Goal: Information Seeking & Learning: Learn about a topic

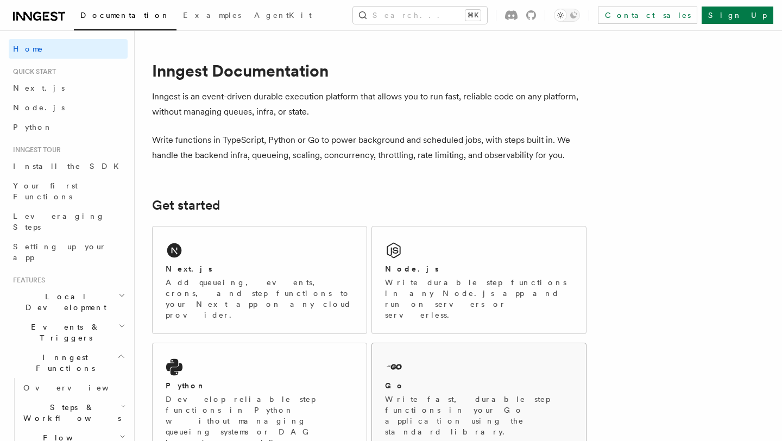
click at [419, 350] on div "Go Write fast, durable step functions in your Go application using the standard…" at bounding box center [479, 396] width 214 height 107
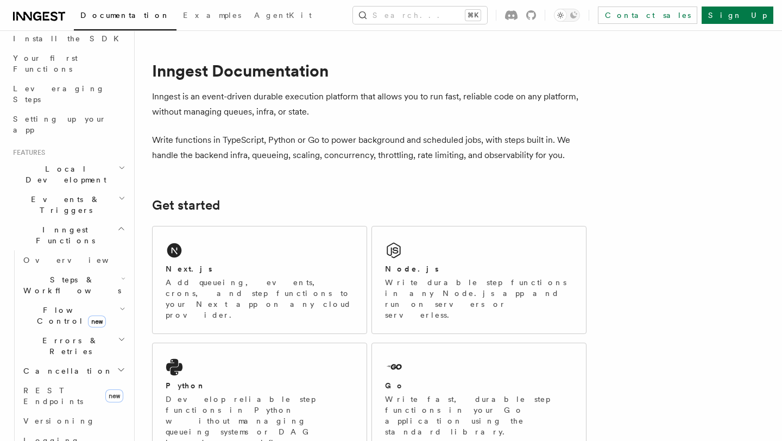
scroll to position [140, 0]
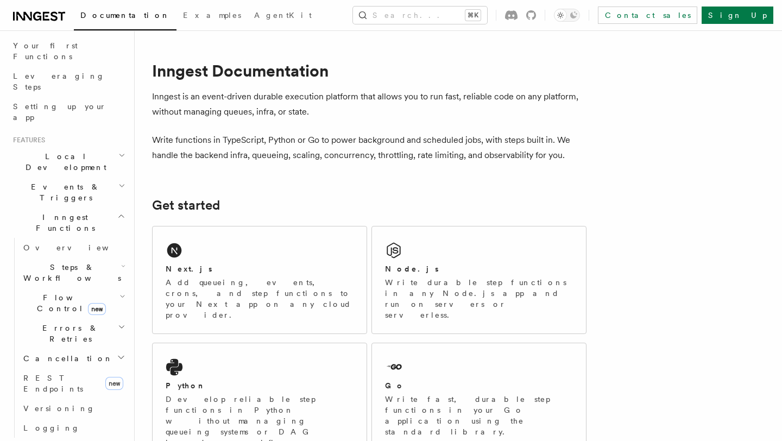
click at [66, 292] on span "Flow Control new" at bounding box center [69, 303] width 100 height 22
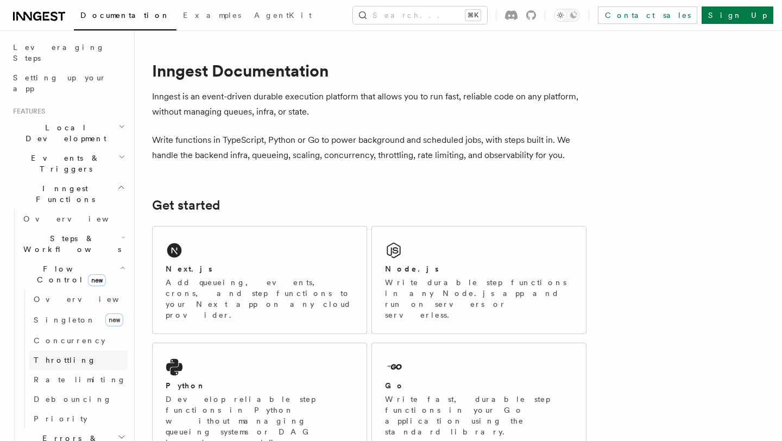
scroll to position [0, 0]
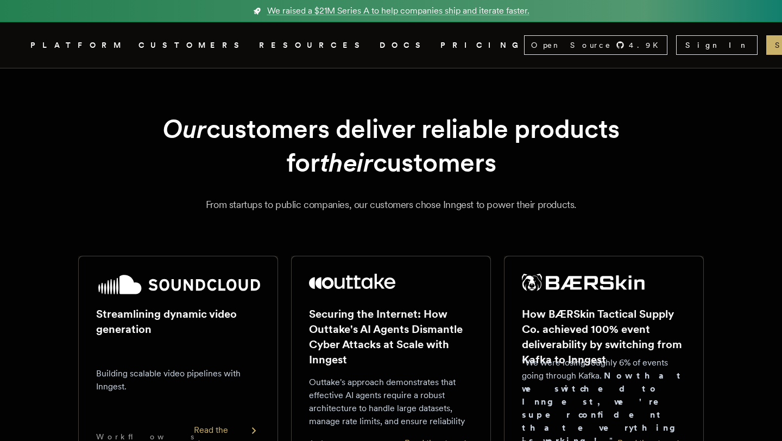
click at [440, 43] on link "PRICING" at bounding box center [482, 46] width 84 height 14
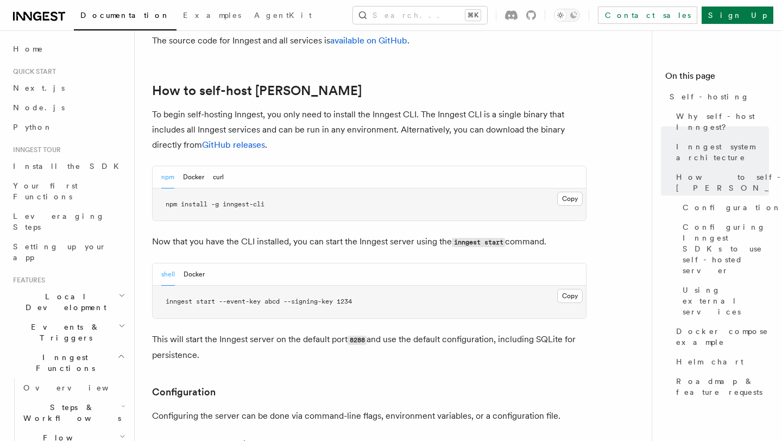
scroll to position [1067, 0]
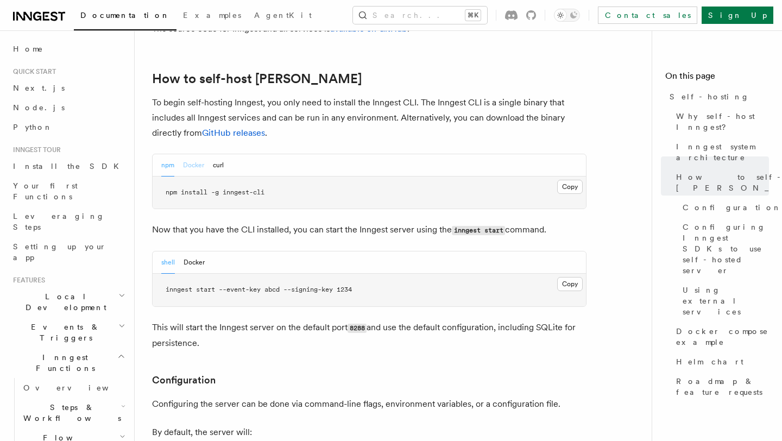
click at [198, 154] on button "Docker" at bounding box center [193, 165] width 21 height 22
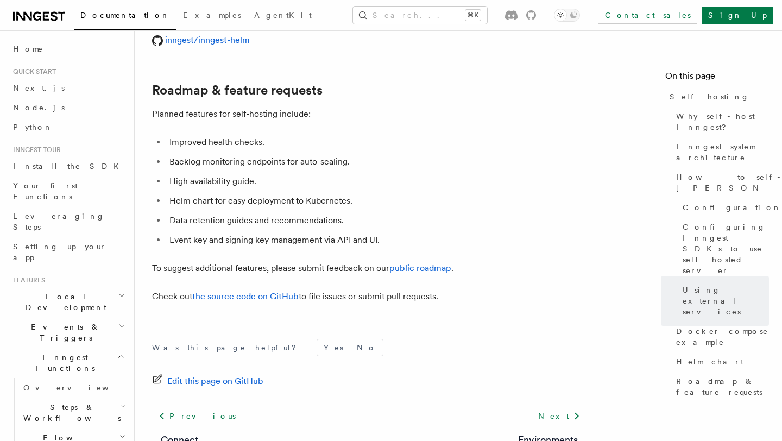
scroll to position [4173, 0]
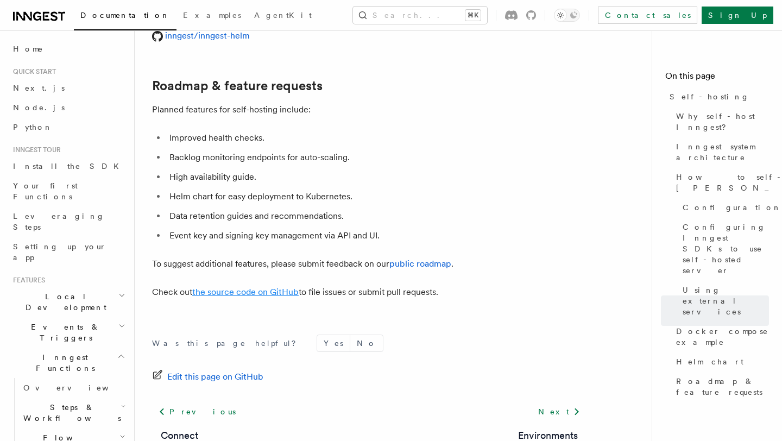
click at [277, 287] on link "the source code on GitHub" at bounding box center [245, 292] width 106 height 10
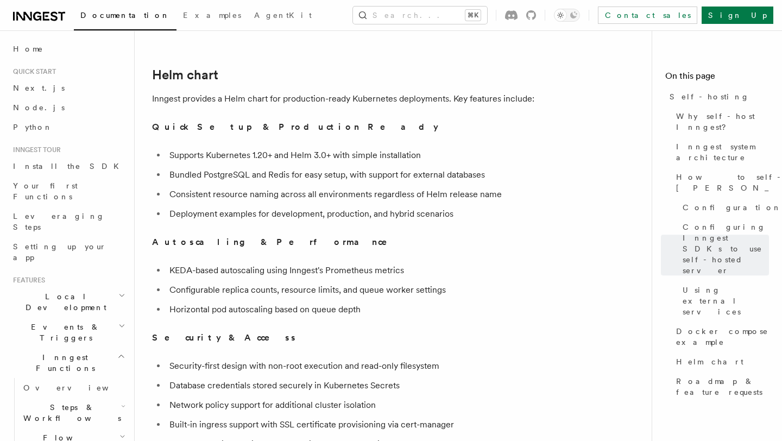
scroll to position [4221, 0]
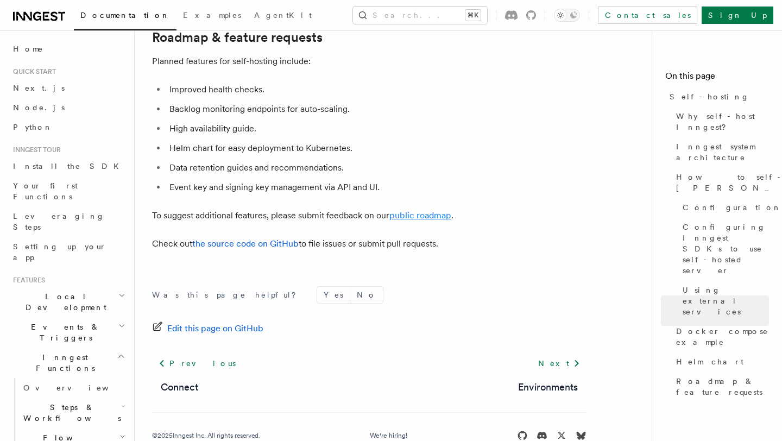
click at [430, 210] on link "public roadmap" at bounding box center [420, 215] width 62 height 10
